Goal: Task Accomplishment & Management: Complete application form

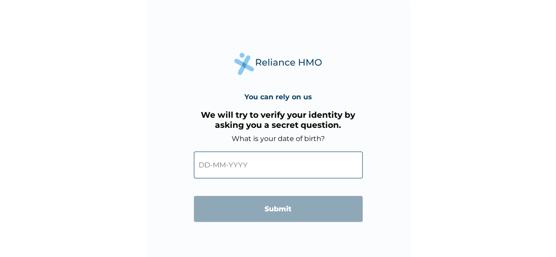
click at [206, 167] on input "text" at bounding box center [278, 165] width 169 height 27
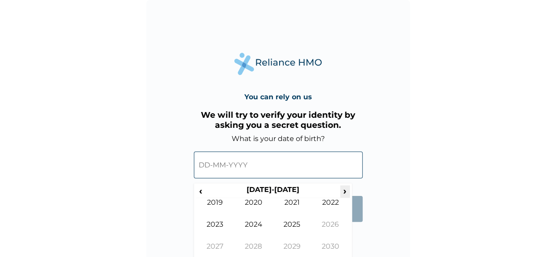
click at [342, 191] on span "›" at bounding box center [345, 191] width 10 height 11
click at [201, 192] on span "‹" at bounding box center [200, 191] width 9 height 11
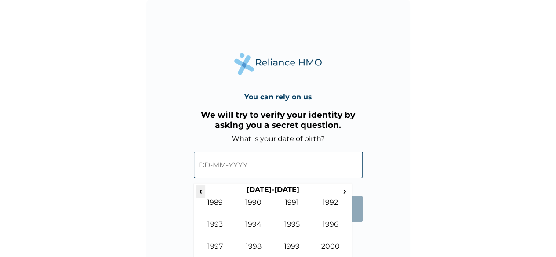
click at [201, 192] on span "‹" at bounding box center [200, 191] width 9 height 11
click at [343, 190] on span "›" at bounding box center [345, 191] width 10 height 11
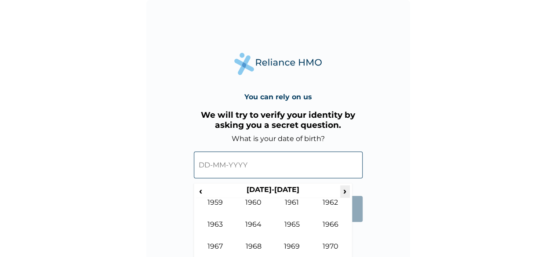
click at [343, 190] on span "›" at bounding box center [345, 191] width 10 height 11
click at [332, 205] on td "1992" at bounding box center [330, 209] width 39 height 22
click at [329, 227] on td "Aug" at bounding box center [330, 231] width 39 height 22
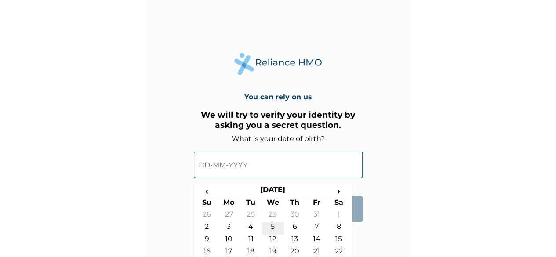
click at [273, 227] on td "5" at bounding box center [273, 228] width 22 height 12
type input "[DATE]"
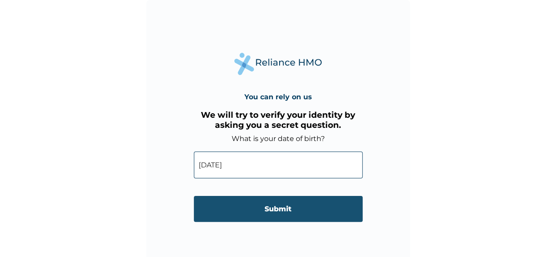
click at [267, 211] on input "Submit" at bounding box center [278, 209] width 169 height 26
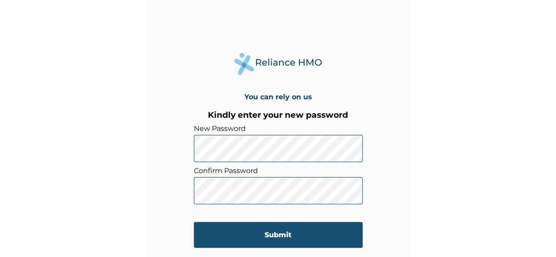
click at [262, 235] on input "Submit" at bounding box center [278, 235] width 169 height 26
